Goal: Transaction & Acquisition: Subscribe to service/newsletter

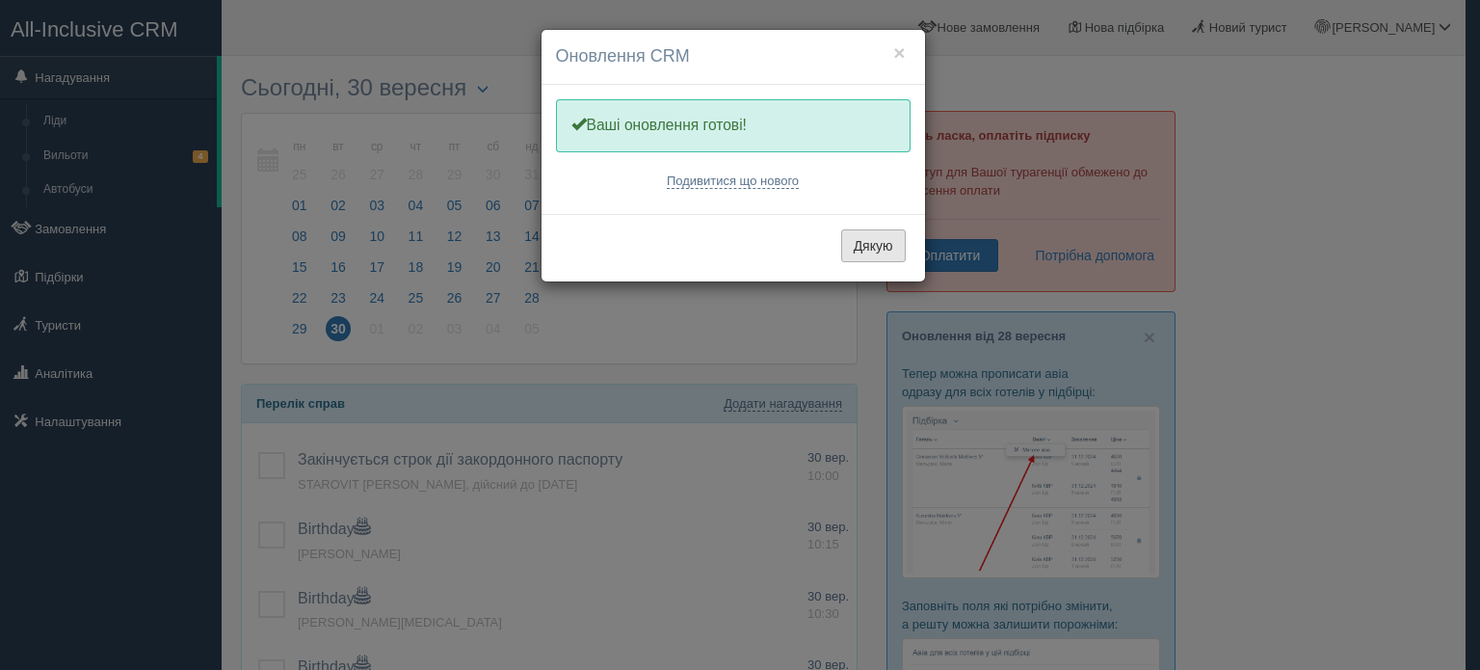
click at [898, 235] on button "Дякую" at bounding box center [873, 245] width 65 height 33
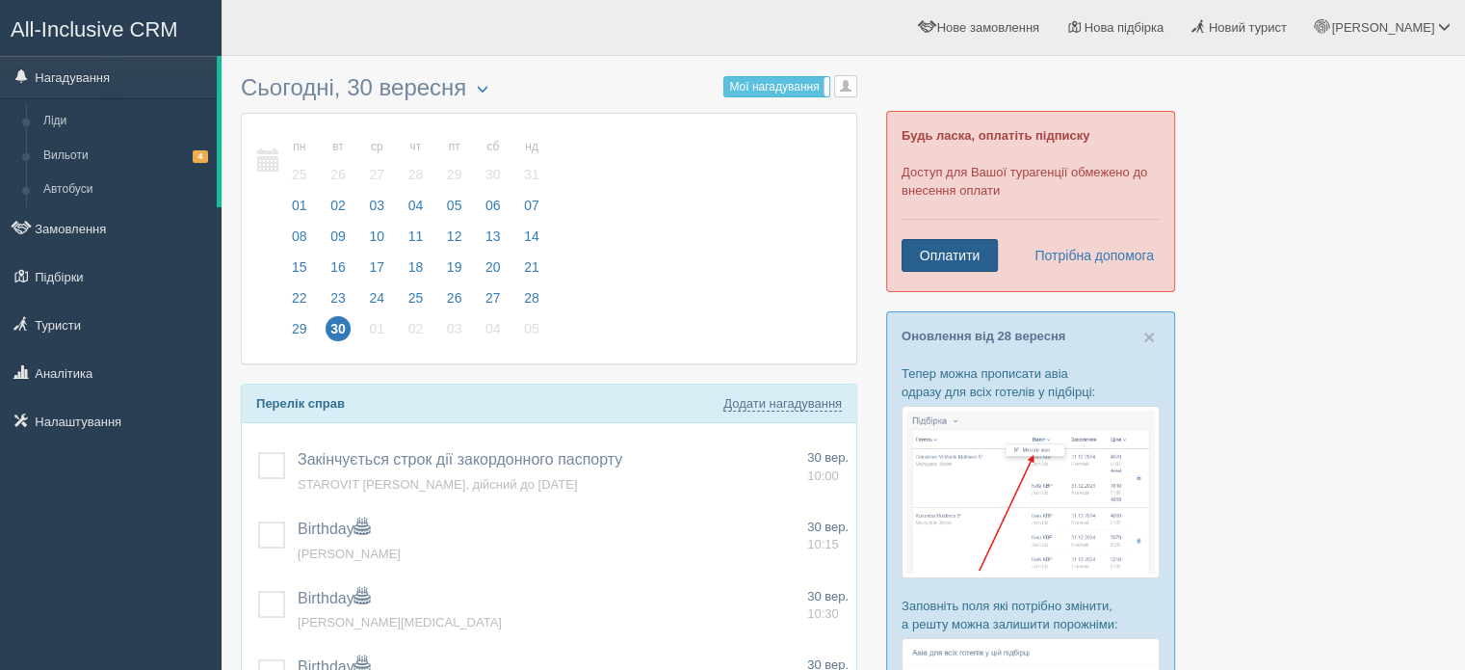
click at [938, 253] on link "Оплатити" at bounding box center [950, 255] width 96 height 33
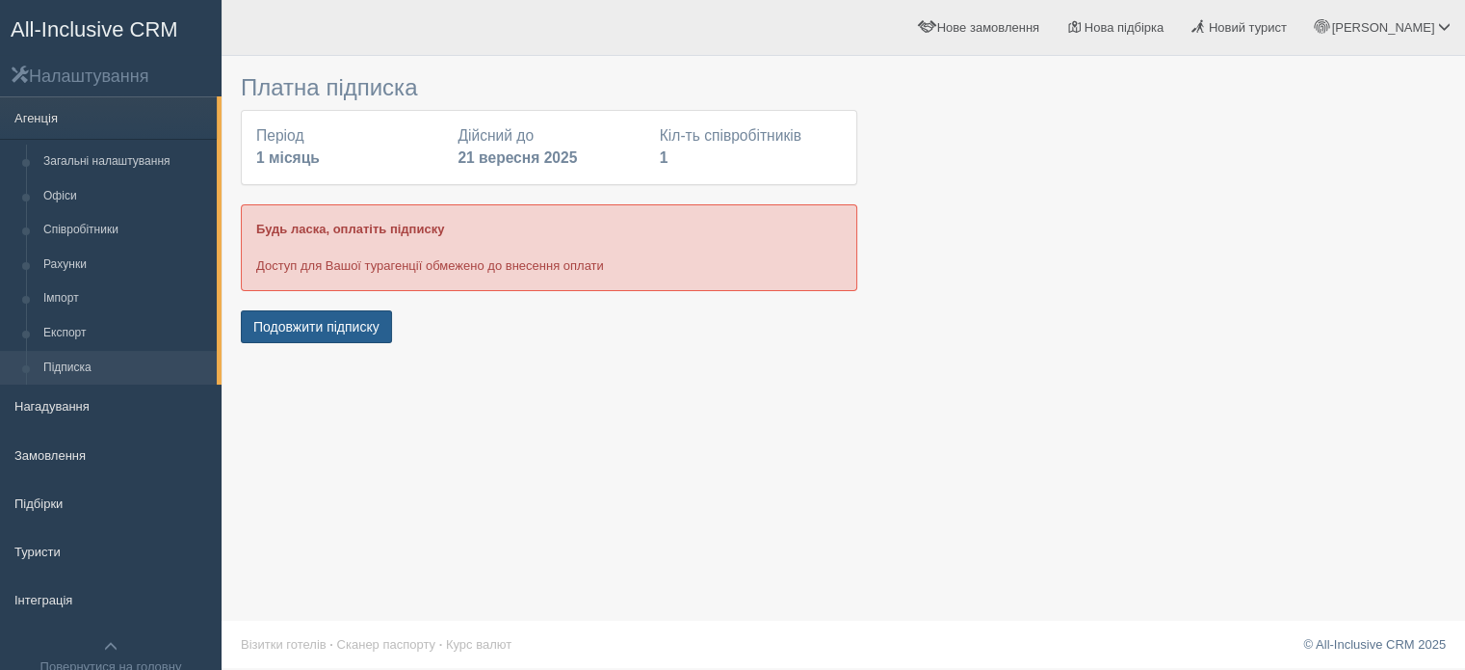
click at [376, 315] on button "Подовжити підписку" at bounding box center [316, 326] width 151 height 33
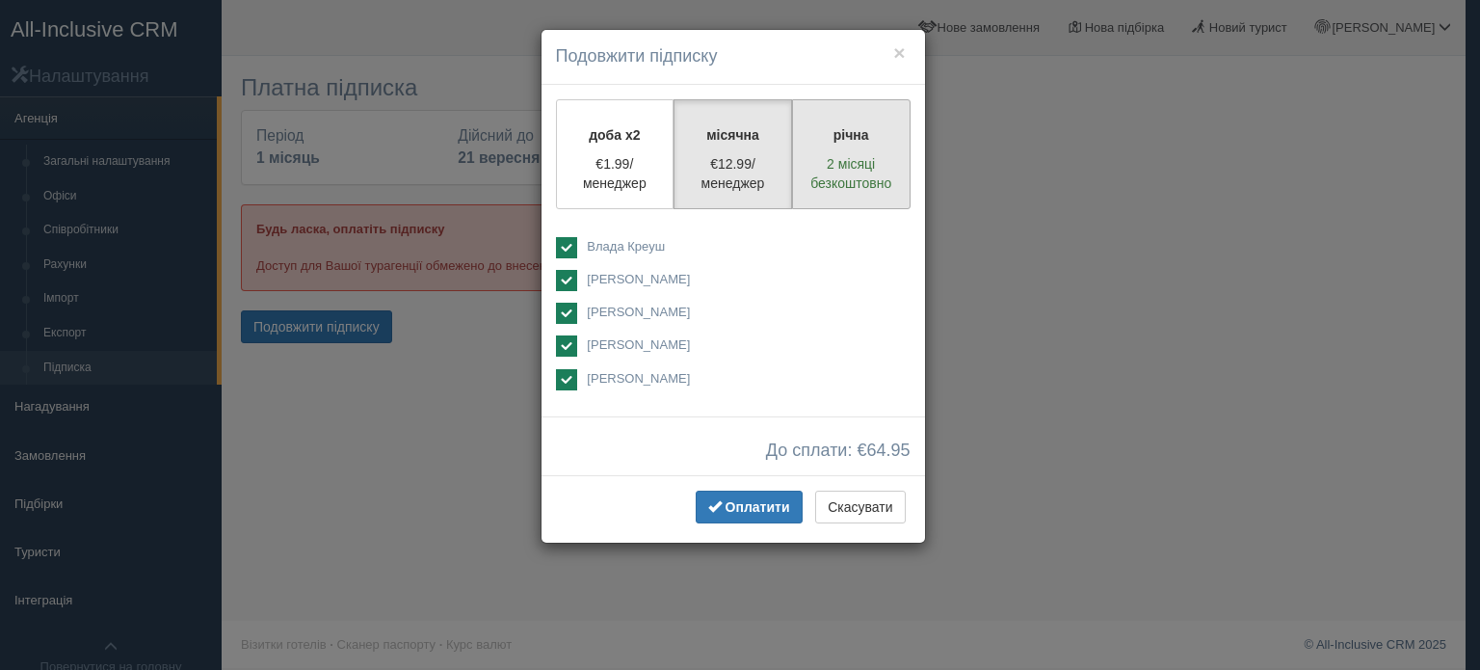
click at [838, 171] on p "2 місяці безкоштовно" at bounding box center [850, 173] width 93 height 39
radio input "true"
